Goal: Task Accomplishment & Management: Manage account settings

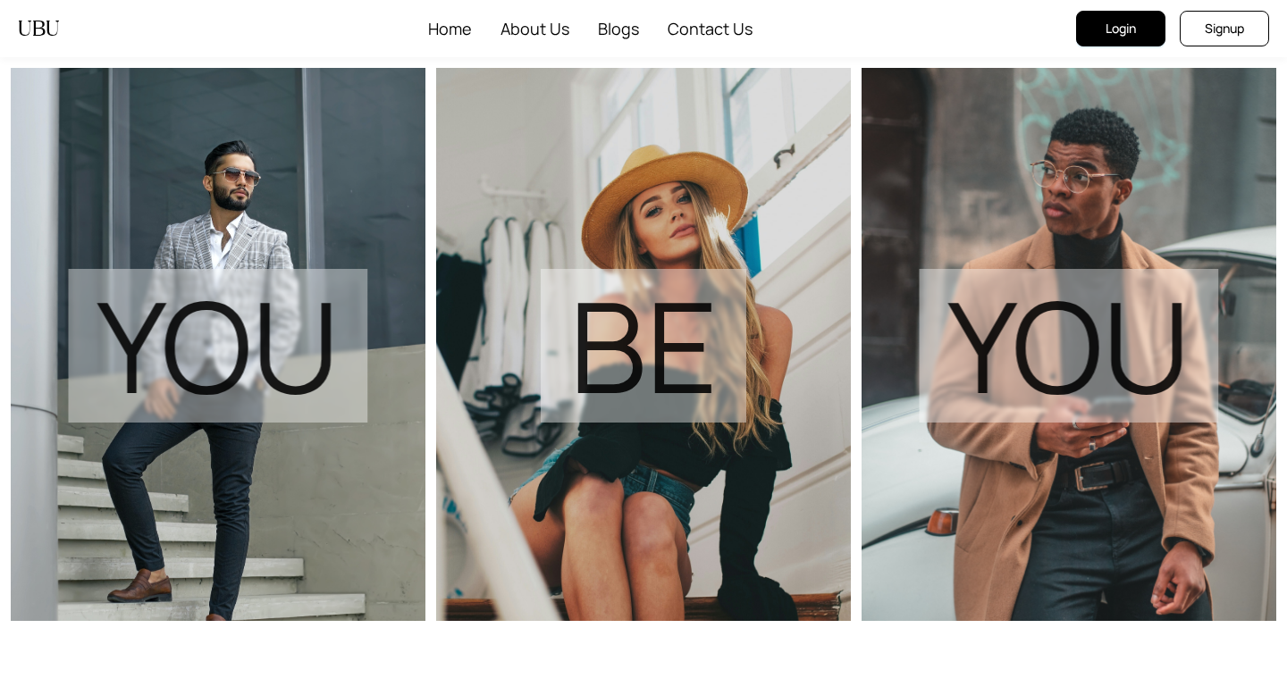
click at [1102, 31] on button "Login" at bounding box center [1120, 29] width 89 height 36
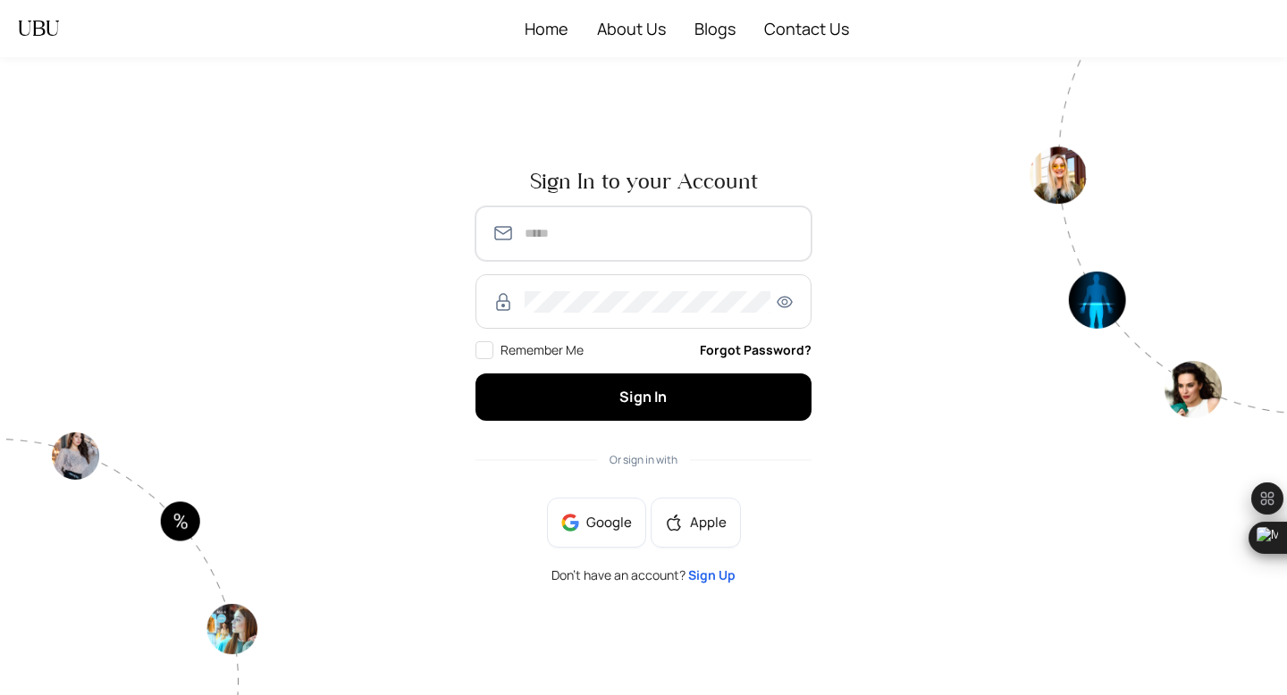
click at [603, 227] on input "text" at bounding box center [660, 233] width 271 height 21
type input "**********"
click at [618, 316] on span at bounding box center [643, 301] width 336 height 55
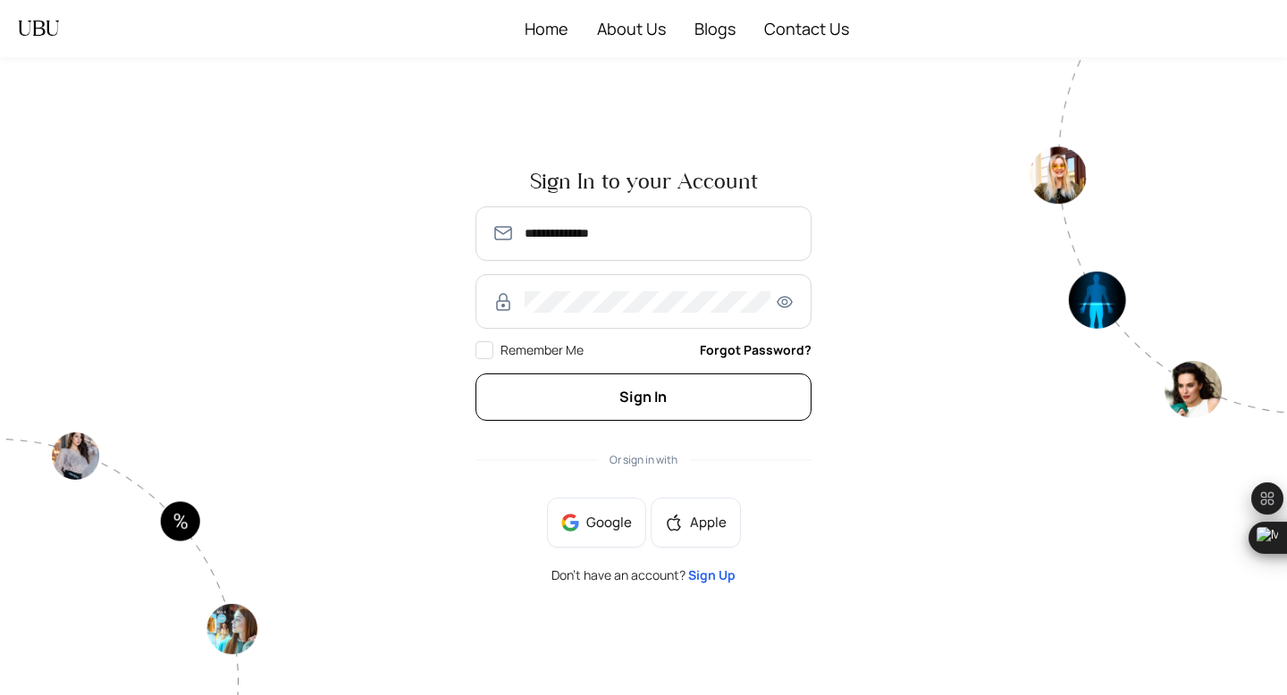
click at [619, 388] on span "Sign In" at bounding box center [642, 397] width 47 height 20
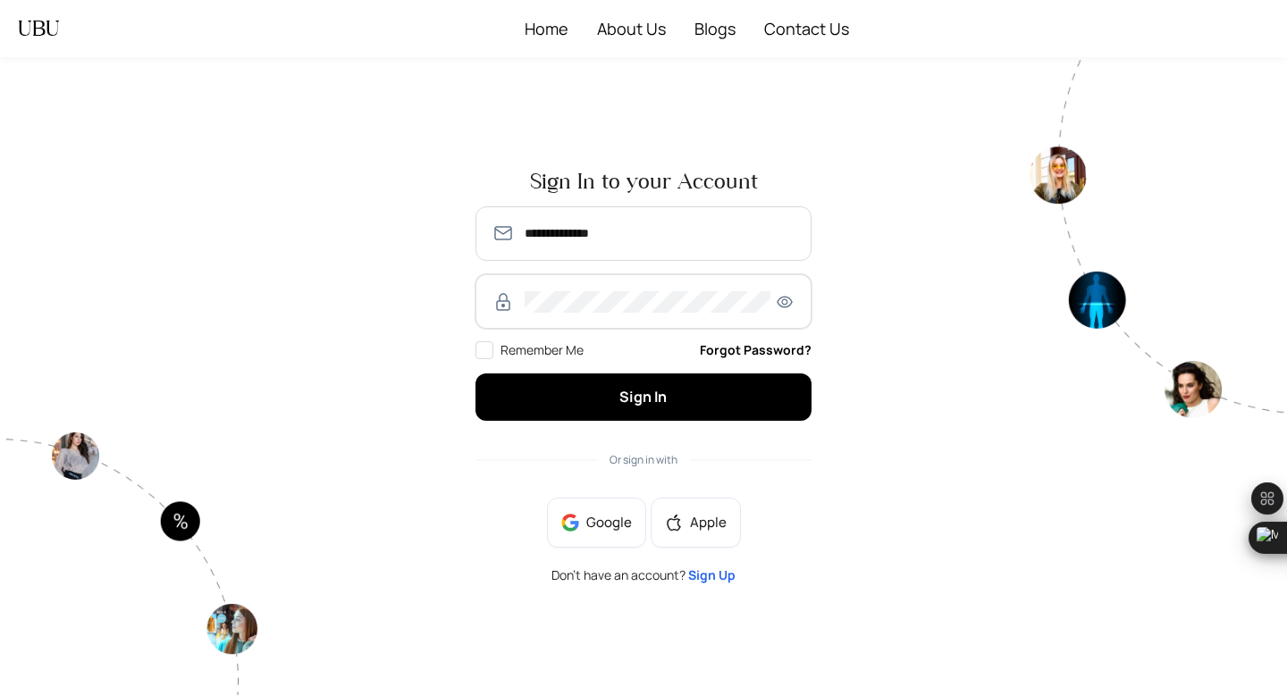
click at [475, 374] on button "Sign In" at bounding box center [643, 397] width 336 height 47
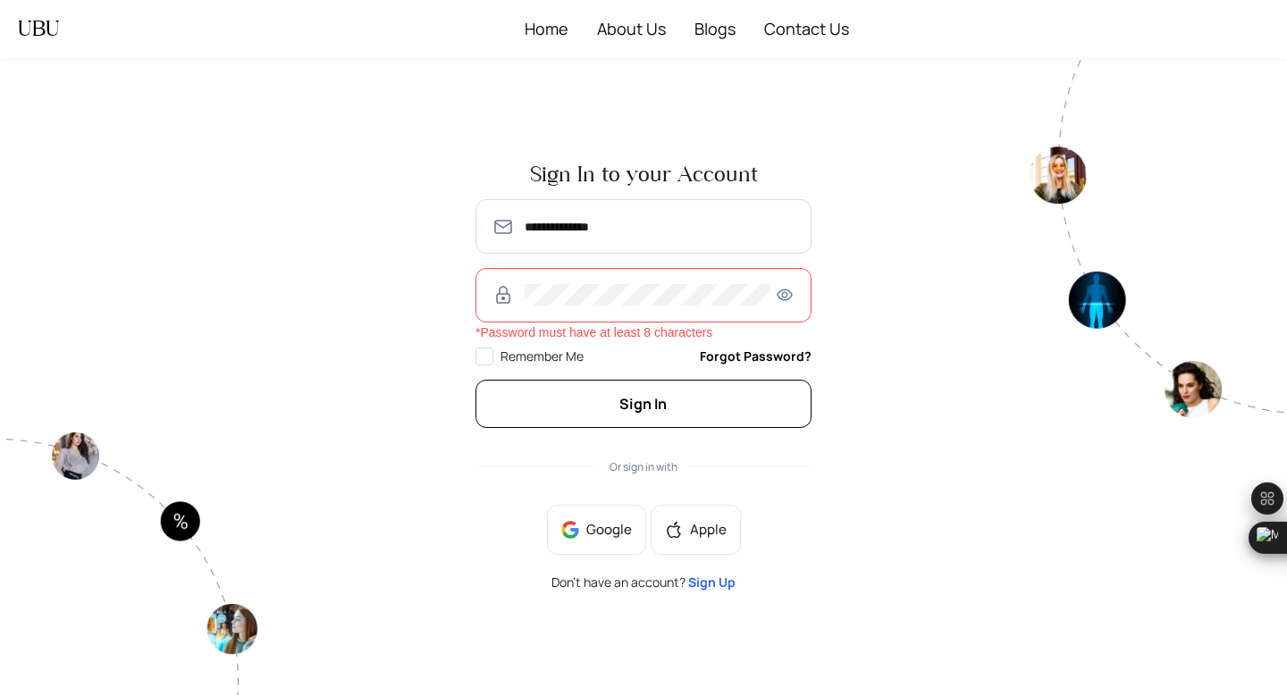
click at [587, 397] on button "Sign In" at bounding box center [643, 403] width 336 height 47
